Goal: Transaction & Acquisition: Purchase product/service

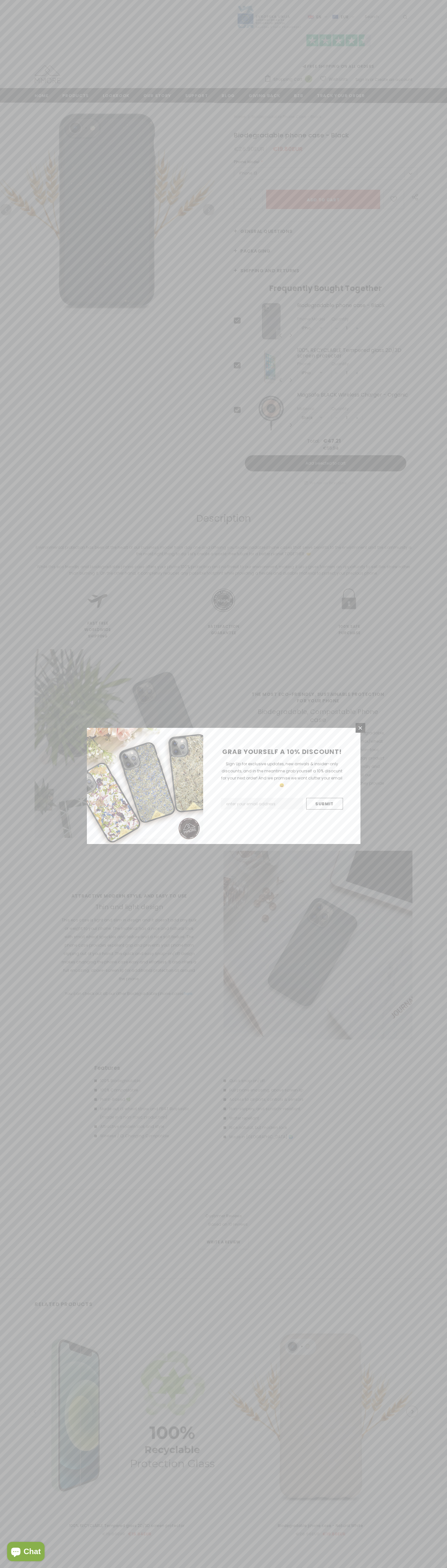
click at [360, 728] on icon at bounding box center [360, 728] width 4 height 4
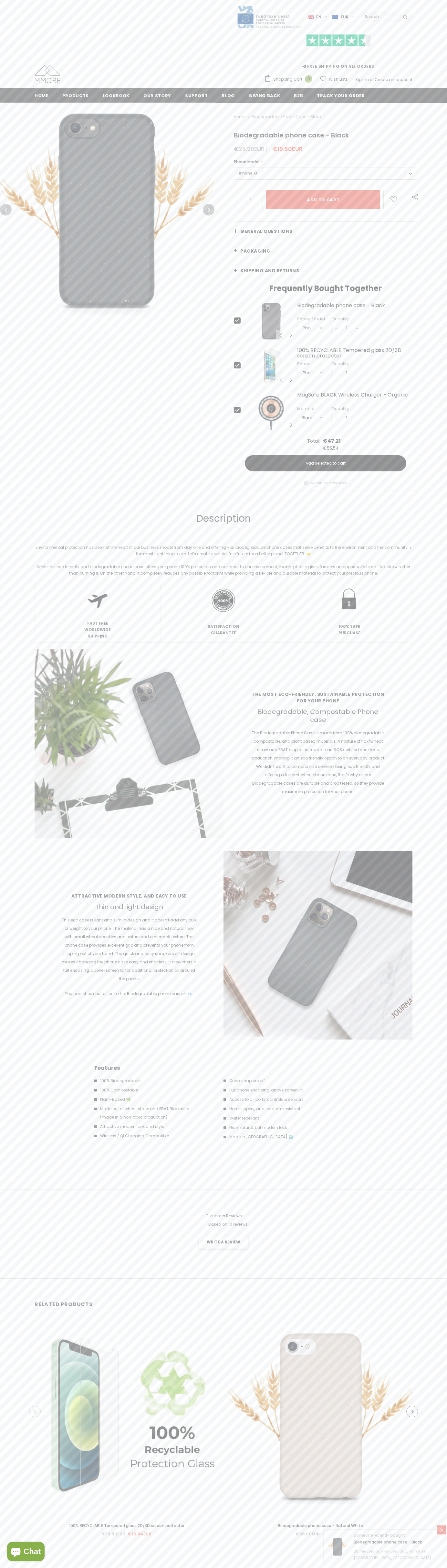
click at [322, 199] on input "Add to cart" at bounding box center [323, 199] width 114 height 19
click at [290, 80] on span "Shopping Cart" at bounding box center [287, 79] width 29 height 6
click at [372, 135] on icon at bounding box center [372, 134] width 4 height 4
